Goal: Entertainment & Leisure: Browse casually

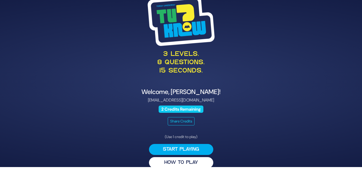
scroll to position [8, 0]
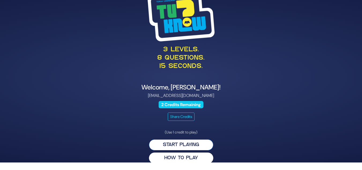
click at [178, 144] on button "Start Playing" at bounding box center [181, 144] width 64 height 11
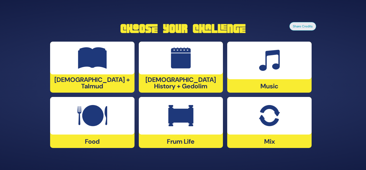
click at [169, 120] on img at bounding box center [180, 115] width 25 height 21
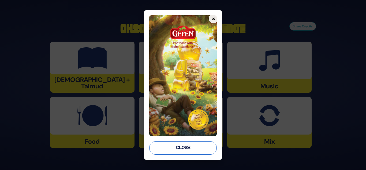
click at [194, 148] on button "Close" at bounding box center [183, 147] width 68 height 13
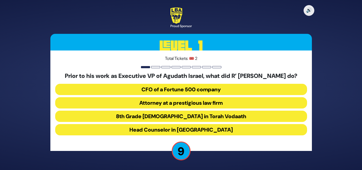
click at [206, 130] on button "Head Counselor in Camp Agudah" at bounding box center [181, 129] width 252 height 11
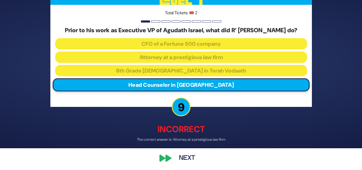
scroll to position [21, 0]
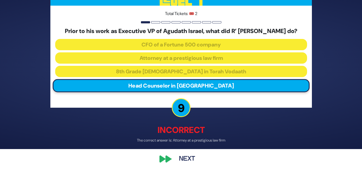
click at [186, 160] on button "Next" at bounding box center [187, 159] width 31 height 12
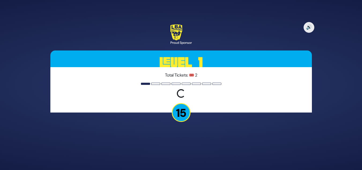
scroll to position [0, 0]
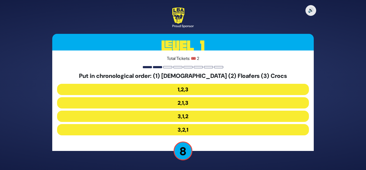
click at [194, 118] on button "3,1,2" at bounding box center [183, 115] width 252 height 11
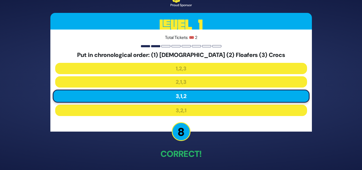
scroll to position [20, 0]
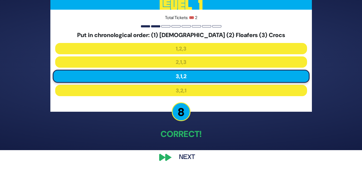
click at [178, 158] on button "Next" at bounding box center [187, 157] width 31 height 12
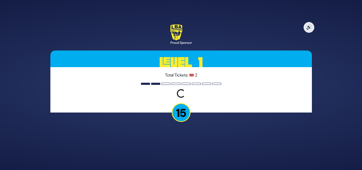
scroll to position [0, 0]
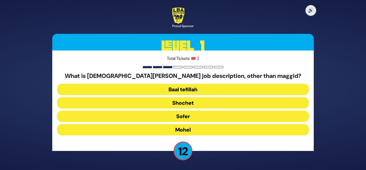
click at [192, 126] on button "Mohel" at bounding box center [183, 129] width 252 height 11
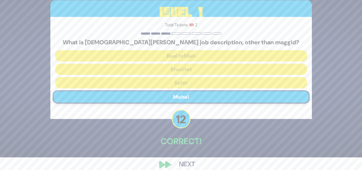
scroll to position [13, 0]
click at [185, 161] on button "Next" at bounding box center [187, 164] width 31 height 12
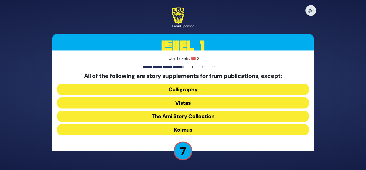
click at [208, 116] on button "The Ami Story Collection" at bounding box center [183, 115] width 252 height 11
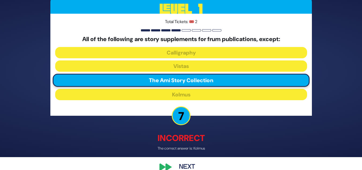
scroll to position [15, 0]
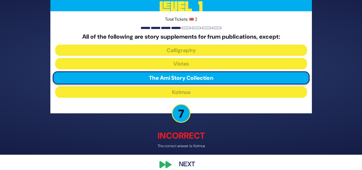
click at [186, 161] on button "Next" at bounding box center [187, 164] width 31 height 12
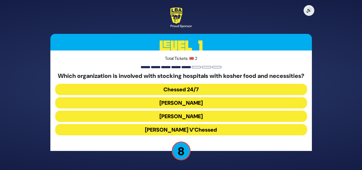
click at [199, 95] on button "Chessed 24/7" at bounding box center [181, 89] width 252 height 11
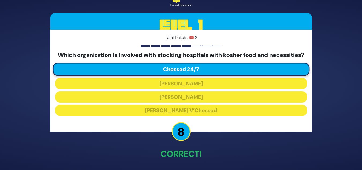
scroll to position [19, 0]
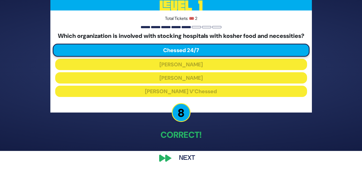
click at [185, 160] on button "Next" at bounding box center [187, 158] width 31 height 12
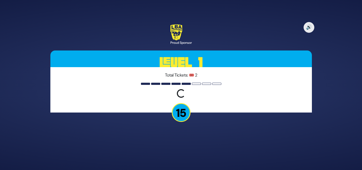
scroll to position [0, 0]
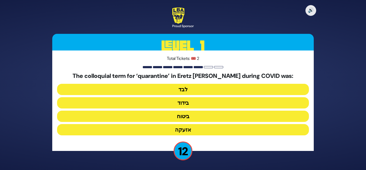
click at [207, 102] on button "בידוד" at bounding box center [183, 102] width 252 height 11
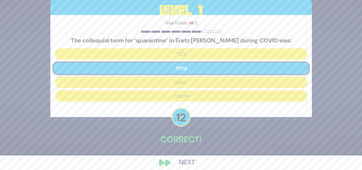
scroll to position [16, 0]
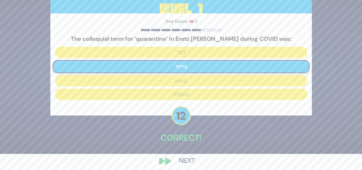
click at [184, 159] on button "Next" at bounding box center [187, 161] width 31 height 12
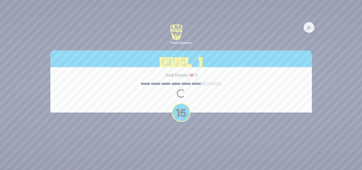
scroll to position [0, 0]
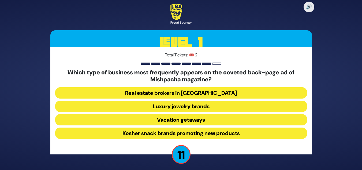
click at [229, 106] on button "Luxury jewelry brands" at bounding box center [181, 106] width 252 height 11
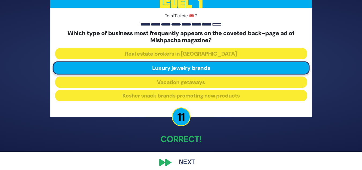
scroll to position [20, 0]
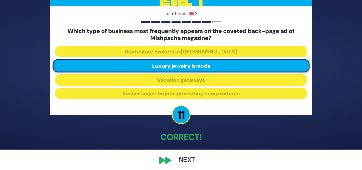
click at [187, 164] on button "Next" at bounding box center [187, 160] width 31 height 12
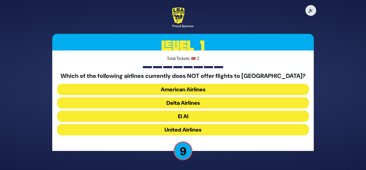
click at [204, 90] on button "American Airlines" at bounding box center [183, 89] width 252 height 11
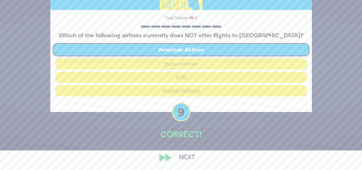
scroll to position [20, 0]
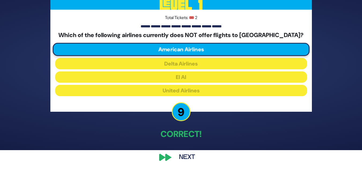
click at [179, 158] on button "Next" at bounding box center [187, 157] width 31 height 12
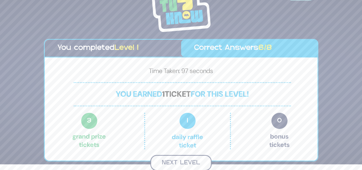
scroll to position [5, 0]
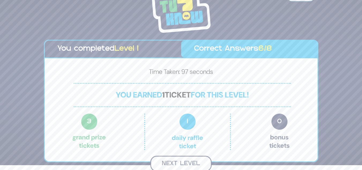
click at [192, 162] on button "Next Level" at bounding box center [180, 163] width 61 height 16
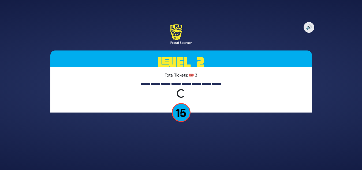
scroll to position [0, 0]
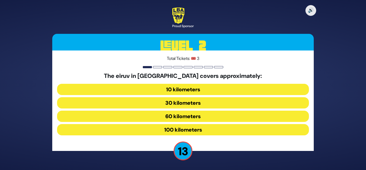
click at [205, 89] on button "10 kilometers" at bounding box center [183, 89] width 252 height 11
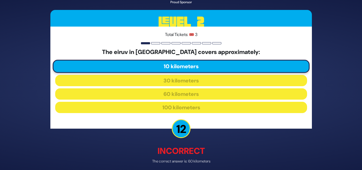
scroll to position [23, 0]
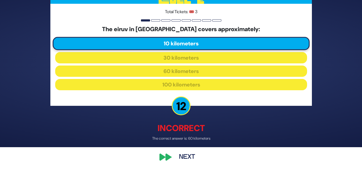
click at [176, 156] on button "Next" at bounding box center [187, 157] width 31 height 12
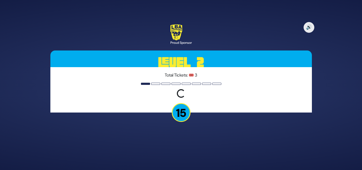
scroll to position [0, 0]
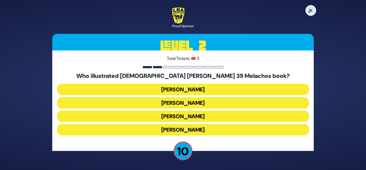
click at [195, 89] on button "Gadi Pollack" at bounding box center [183, 89] width 252 height 11
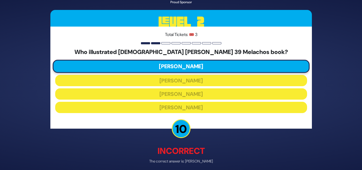
scroll to position [17, 0]
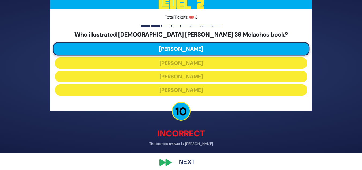
click at [186, 162] on button "Next" at bounding box center [187, 162] width 31 height 12
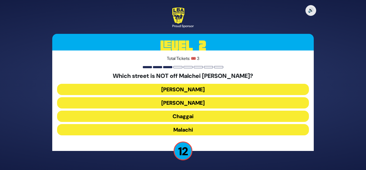
click at [191, 115] on button "Chaggai" at bounding box center [183, 115] width 252 height 11
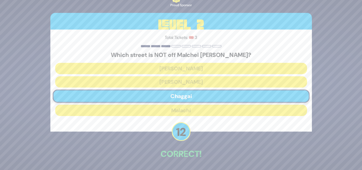
scroll to position [20, 0]
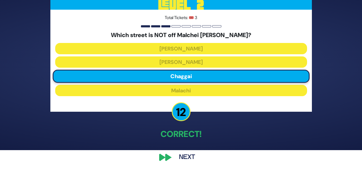
click at [184, 154] on button "Next" at bounding box center [187, 157] width 31 height 12
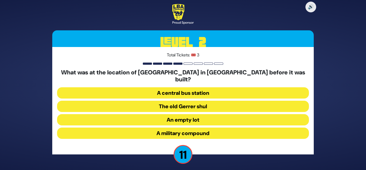
click at [208, 101] on button "The old Gerrer shul" at bounding box center [183, 106] width 252 height 11
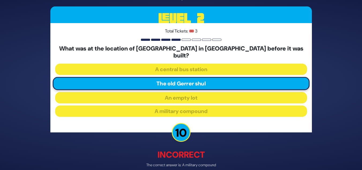
scroll to position [23, 0]
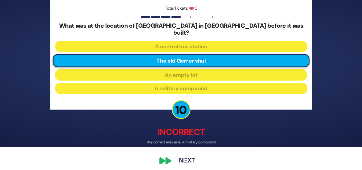
click at [182, 159] on button "Next" at bounding box center [187, 160] width 31 height 12
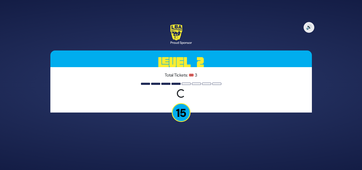
scroll to position [0, 0]
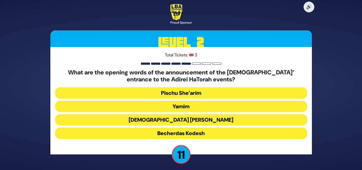
click at [212, 105] on button "Yamim" at bounding box center [181, 106] width 252 height 11
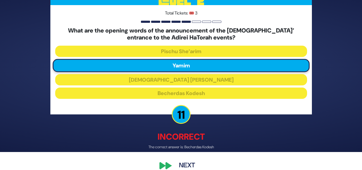
scroll to position [25, 0]
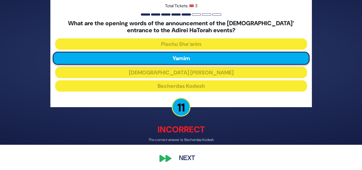
click at [188, 155] on button "Next" at bounding box center [187, 158] width 31 height 12
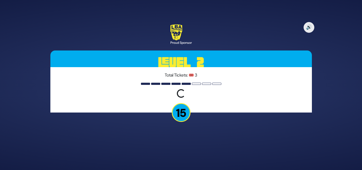
scroll to position [0, 0]
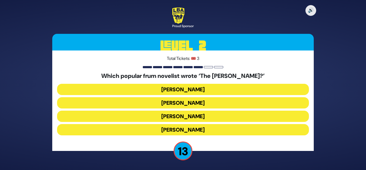
click at [197, 114] on button "Yair Weinstock" at bounding box center [183, 115] width 252 height 11
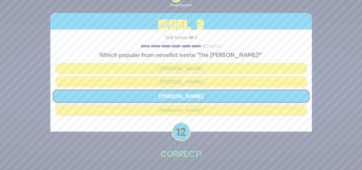
scroll to position [20, 0]
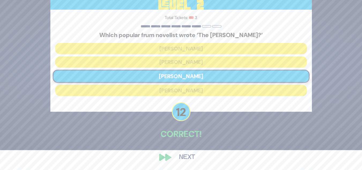
click at [182, 161] on button "Next" at bounding box center [187, 157] width 31 height 12
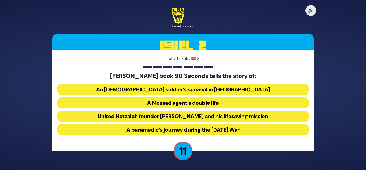
click at [210, 117] on button "United Hatzalah founder Eli Beer and his lifesaving mission" at bounding box center [183, 115] width 252 height 11
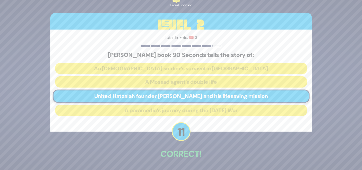
scroll to position [20, 0]
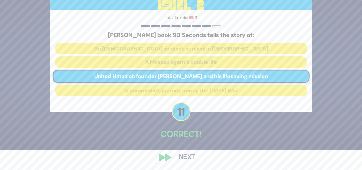
click at [190, 157] on button "Next" at bounding box center [187, 157] width 31 height 12
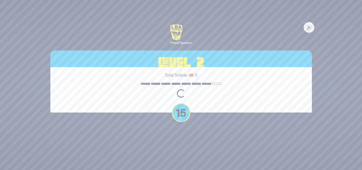
scroll to position [0, 0]
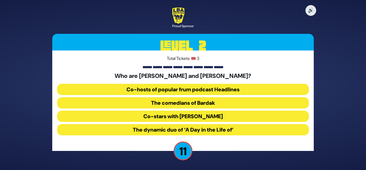
click at [203, 104] on button "The comedians of Bardak" at bounding box center [183, 102] width 252 height 11
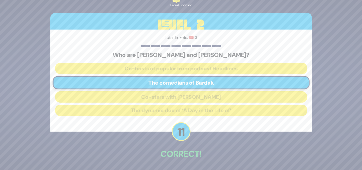
scroll to position [20, 0]
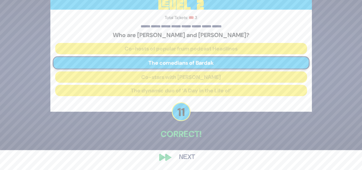
click at [188, 154] on button "Next" at bounding box center [187, 157] width 31 height 12
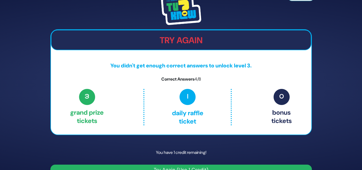
scroll to position [12, 0]
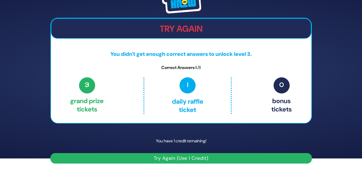
click at [188, 157] on button "Try Again (Use 1 Credit)" at bounding box center [181, 158] width 262 height 10
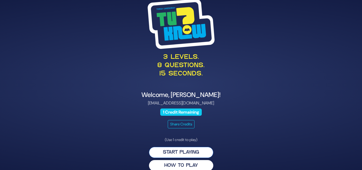
click at [189, 152] on button "Start Playing" at bounding box center [181, 152] width 64 height 11
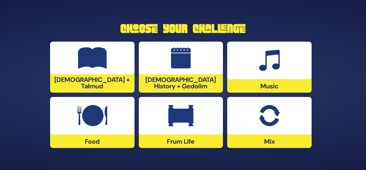
click at [254, 112] on div at bounding box center [269, 116] width 84 height 38
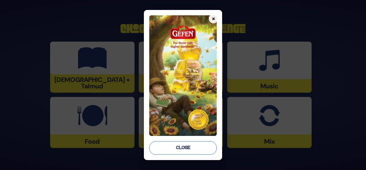
click at [170, 151] on button "Close" at bounding box center [183, 147] width 68 height 13
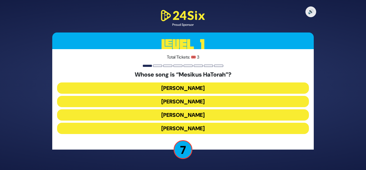
click at [206, 93] on button "[PERSON_NAME]" at bounding box center [183, 87] width 252 height 11
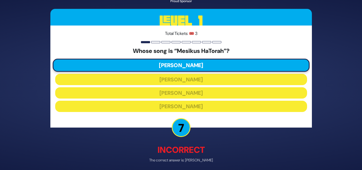
scroll to position [20, 0]
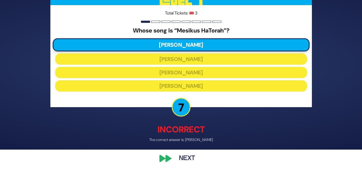
click at [188, 160] on button "Next" at bounding box center [187, 158] width 31 height 12
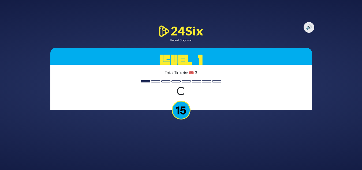
scroll to position [0, 0]
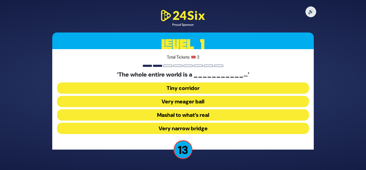
click at [198, 127] on button "Very narrow bridge" at bounding box center [183, 128] width 252 height 11
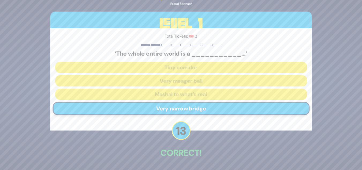
scroll to position [19, 0]
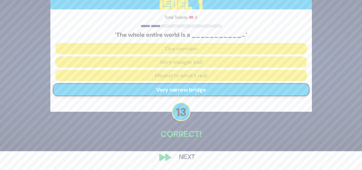
click at [184, 157] on button "Next" at bounding box center [187, 157] width 31 height 12
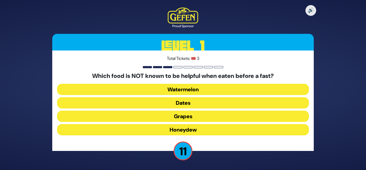
click at [184, 134] on button "Honeydew" at bounding box center [183, 129] width 252 height 11
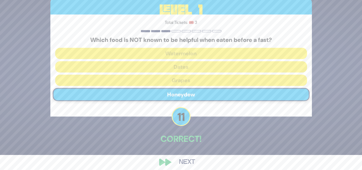
scroll to position [20, 0]
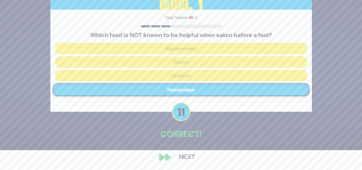
click at [184, 160] on button "Next" at bounding box center [187, 157] width 31 height 12
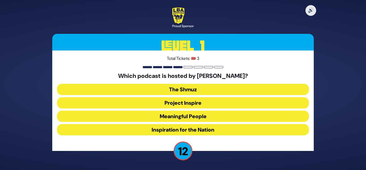
click at [194, 114] on button "Meaningful People" at bounding box center [183, 115] width 252 height 11
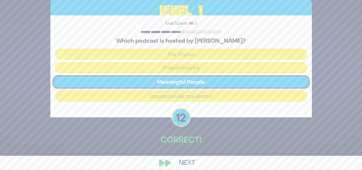
scroll to position [18, 0]
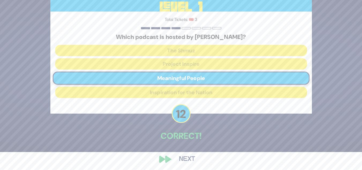
click at [180, 158] on button "Next" at bounding box center [187, 159] width 31 height 12
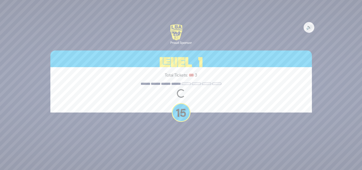
scroll to position [0, 0]
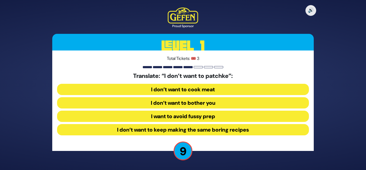
click at [210, 117] on button "I want to avoid fussy prep" at bounding box center [183, 115] width 252 height 11
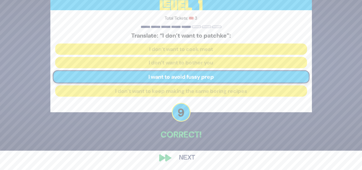
scroll to position [20, 0]
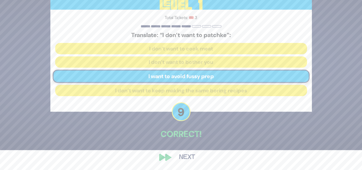
click at [181, 156] on button "Next" at bounding box center [187, 157] width 31 height 12
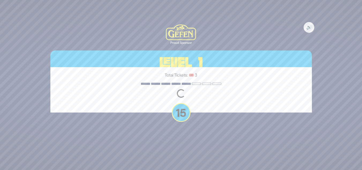
scroll to position [0, 0]
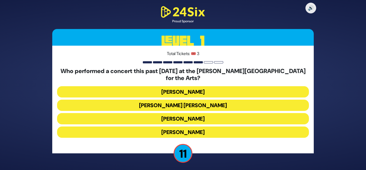
click at [195, 126] on button "[PERSON_NAME]" at bounding box center [183, 131] width 252 height 11
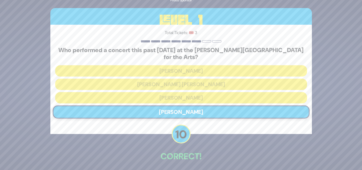
scroll to position [19, 0]
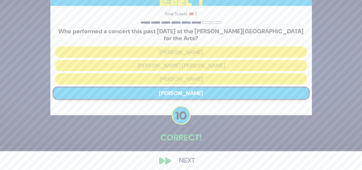
click at [184, 158] on button "Next" at bounding box center [187, 160] width 31 height 12
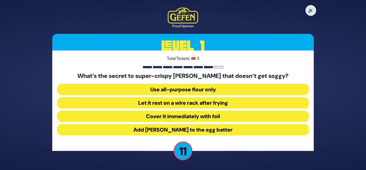
click at [210, 128] on button "Add [PERSON_NAME] to the egg batter" at bounding box center [183, 129] width 252 height 11
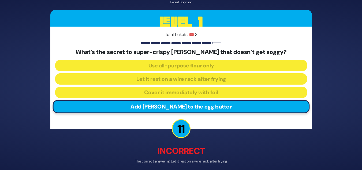
scroll to position [23, 0]
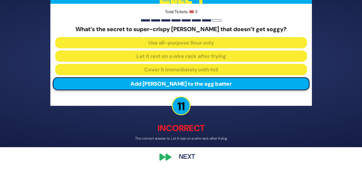
click at [189, 154] on button "Next" at bounding box center [187, 157] width 31 height 12
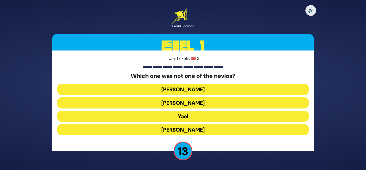
click at [194, 114] on button "Yael" at bounding box center [183, 115] width 252 height 11
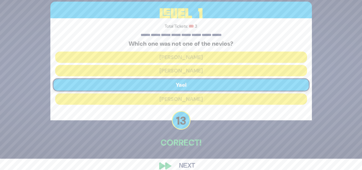
scroll to position [14, 0]
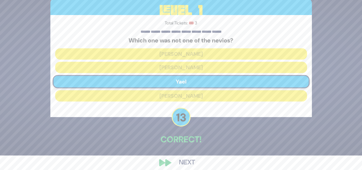
click at [183, 158] on button "Next" at bounding box center [187, 162] width 31 height 12
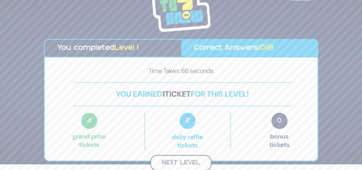
scroll to position [5, 0]
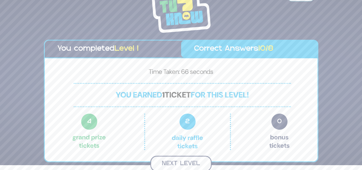
click at [177, 160] on button "Next Level" at bounding box center [180, 163] width 61 height 16
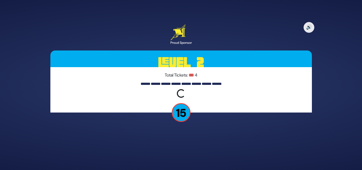
scroll to position [0, 0]
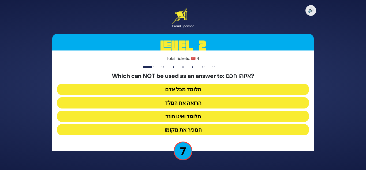
click at [200, 118] on button "הלומד ואינו חוזר" at bounding box center [183, 115] width 252 height 11
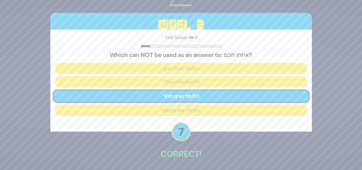
scroll to position [18, 0]
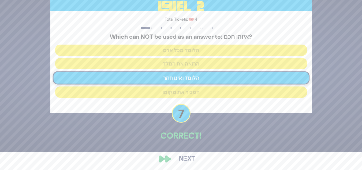
click at [184, 157] on button "Next" at bounding box center [187, 159] width 31 height 12
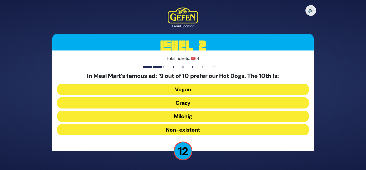
click at [204, 117] on button "Milchig" at bounding box center [183, 115] width 252 height 11
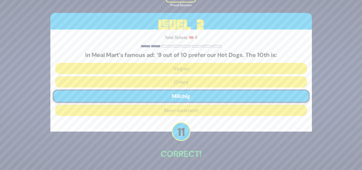
scroll to position [20, 0]
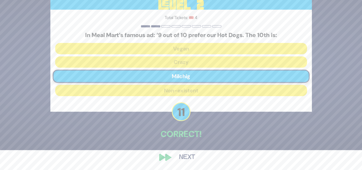
click at [187, 153] on button "Next" at bounding box center [187, 157] width 31 height 12
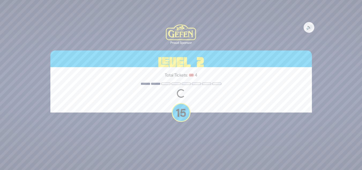
scroll to position [0, 0]
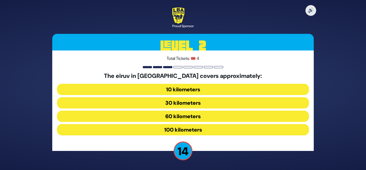
click at [197, 112] on button "60 kilometers" at bounding box center [183, 115] width 252 height 11
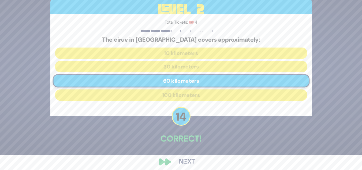
scroll to position [19, 0]
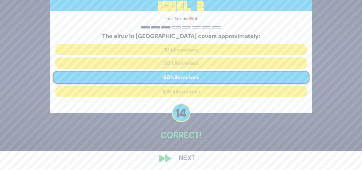
click at [186, 161] on button "Next" at bounding box center [187, 158] width 31 height 12
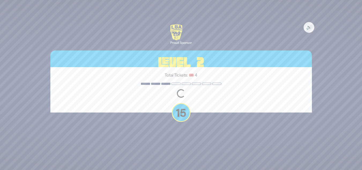
scroll to position [0, 0]
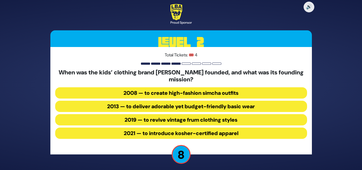
click at [205, 107] on button "2013 — to deliver adorable yet budget-friendly basic wear" at bounding box center [181, 106] width 252 height 11
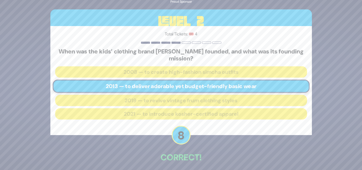
scroll to position [23, 0]
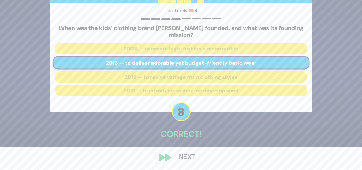
click at [190, 155] on button "Next" at bounding box center [187, 157] width 31 height 12
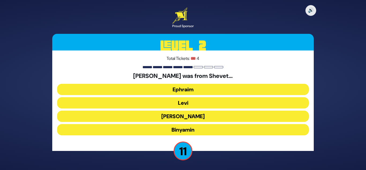
click at [206, 127] on button "Binyamin" at bounding box center [183, 129] width 252 height 11
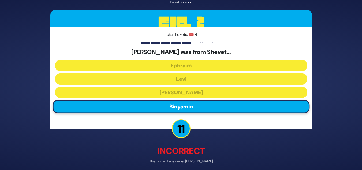
scroll to position [23, 0]
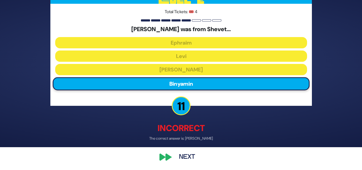
click at [185, 157] on button "Next" at bounding box center [187, 157] width 31 height 12
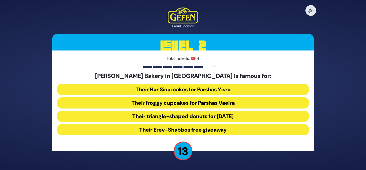
click at [214, 100] on button "Their froggy cupcakes for Parshas Vaeira" at bounding box center [183, 102] width 252 height 11
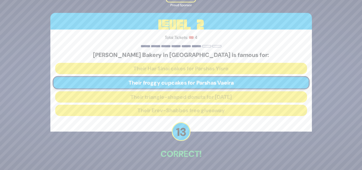
scroll to position [20, 0]
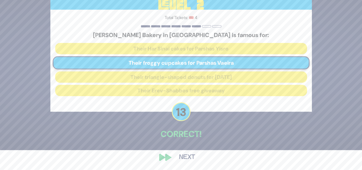
click at [186, 159] on button "Next" at bounding box center [187, 157] width 31 height 12
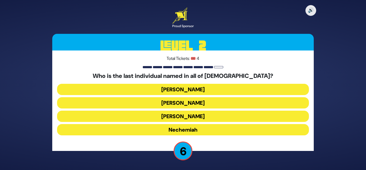
click at [189, 127] on button "Nechemiah" at bounding box center [183, 129] width 252 height 11
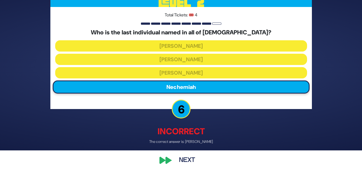
scroll to position [23, 0]
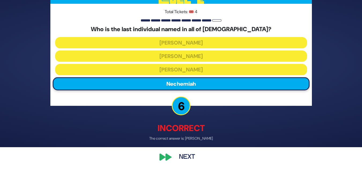
click at [182, 155] on button "Next" at bounding box center [187, 157] width 31 height 12
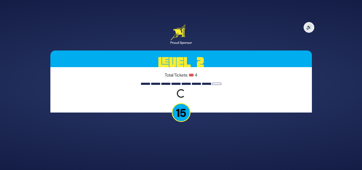
scroll to position [0, 0]
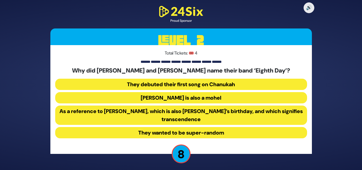
click at [208, 86] on button "They debuted their first song on Chanukah" at bounding box center [181, 84] width 252 height 11
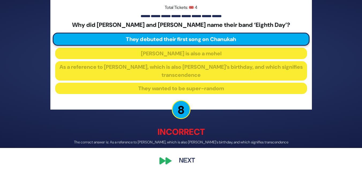
scroll to position [23, 0]
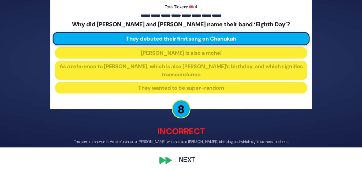
click at [178, 160] on button "Next" at bounding box center [187, 160] width 31 height 12
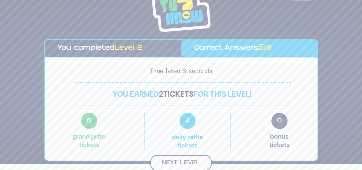
scroll to position [5, 0]
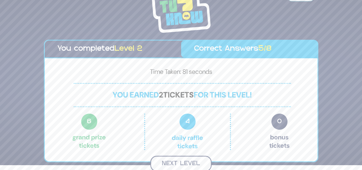
click at [186, 161] on button "Next Level" at bounding box center [180, 163] width 61 height 16
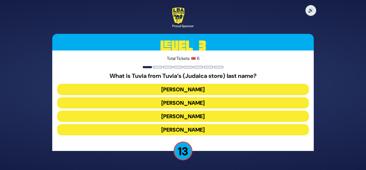
click at [202, 115] on button "[PERSON_NAME]" at bounding box center [183, 115] width 252 height 11
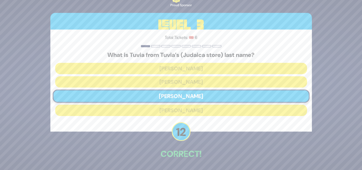
scroll to position [20, 0]
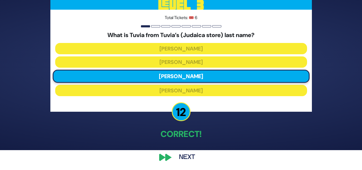
click at [187, 155] on button "Next" at bounding box center [187, 157] width 31 height 12
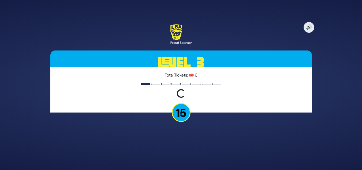
scroll to position [0, 0]
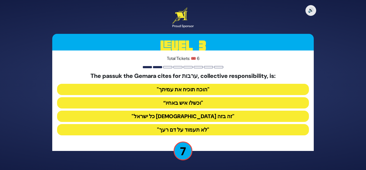
click at [205, 90] on button ""הוכח תוכיח את עמיתך"" at bounding box center [183, 89] width 252 height 11
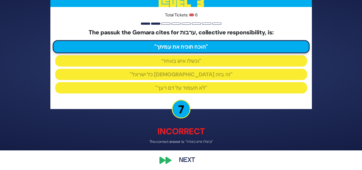
scroll to position [21, 0]
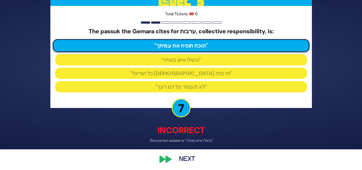
click at [193, 157] on button "Next" at bounding box center [187, 159] width 31 height 12
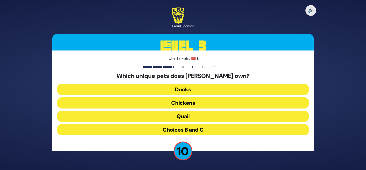
click at [205, 92] on button "Ducks" at bounding box center [183, 89] width 252 height 11
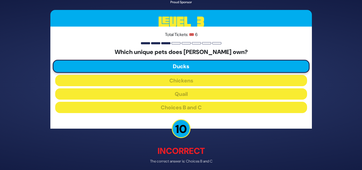
scroll to position [23, 0]
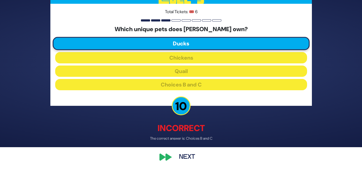
click at [190, 155] on button "Next" at bounding box center [187, 157] width 31 height 12
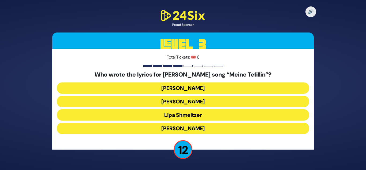
click at [197, 124] on button "[PERSON_NAME]" at bounding box center [183, 128] width 252 height 11
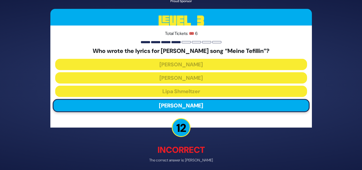
scroll to position [21, 0]
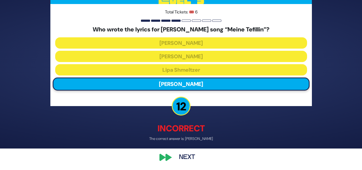
click at [197, 152] on button "Next" at bounding box center [187, 157] width 31 height 12
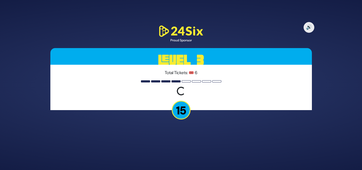
scroll to position [0, 0]
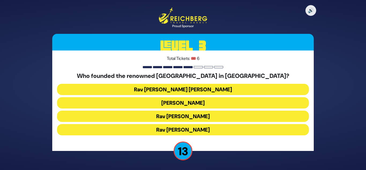
click at [212, 91] on button "Rav [PERSON_NAME] [PERSON_NAME]" at bounding box center [183, 89] width 252 height 11
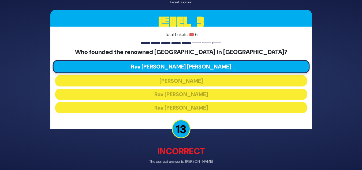
scroll to position [23, 0]
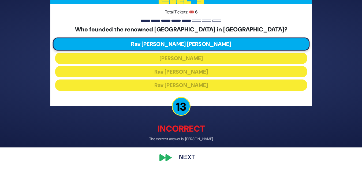
click at [185, 159] on button "Next" at bounding box center [187, 157] width 31 height 12
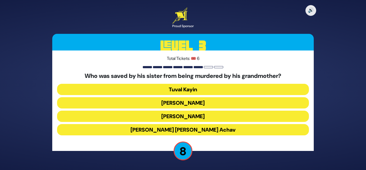
click at [192, 91] on button "Tuval Kayin" at bounding box center [183, 89] width 252 height 11
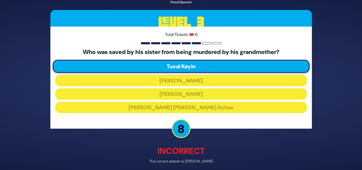
scroll to position [23, 0]
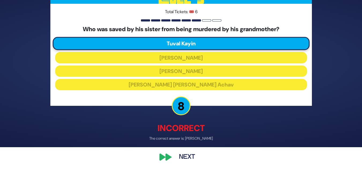
click at [190, 153] on button "Next" at bounding box center [187, 157] width 31 height 12
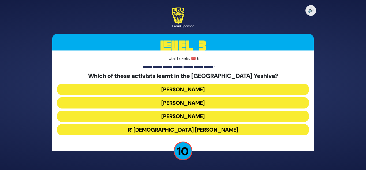
click at [190, 92] on button "[PERSON_NAME]" at bounding box center [183, 89] width 252 height 11
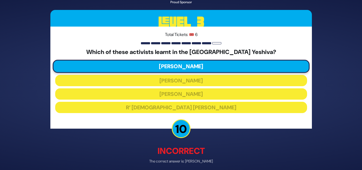
scroll to position [23, 0]
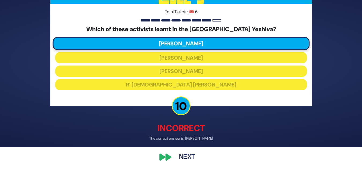
click at [187, 155] on button "Next" at bounding box center [187, 157] width 31 height 12
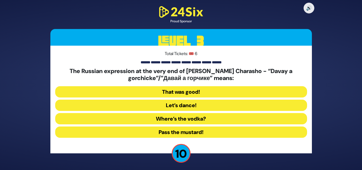
click at [186, 99] on button "Let’s dance!" at bounding box center [181, 104] width 252 height 11
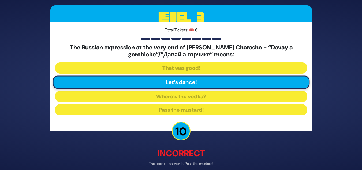
scroll to position [25, 0]
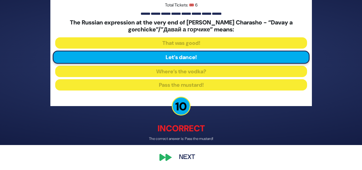
click at [183, 158] on button "Next" at bounding box center [187, 157] width 31 height 12
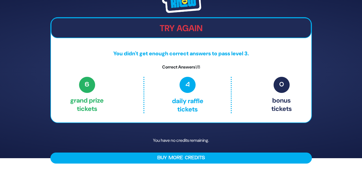
scroll to position [0, 0]
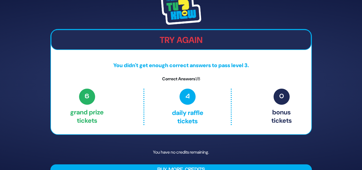
click at [151, 26] on div "Try Again You didn't get enough correct answers to pass level 3. Correct Answer…" at bounding box center [181, 85] width 275 height 194
click at [176, 17] on img at bounding box center [181, 10] width 40 height 30
